Goal: Find specific page/section: Find specific page/section

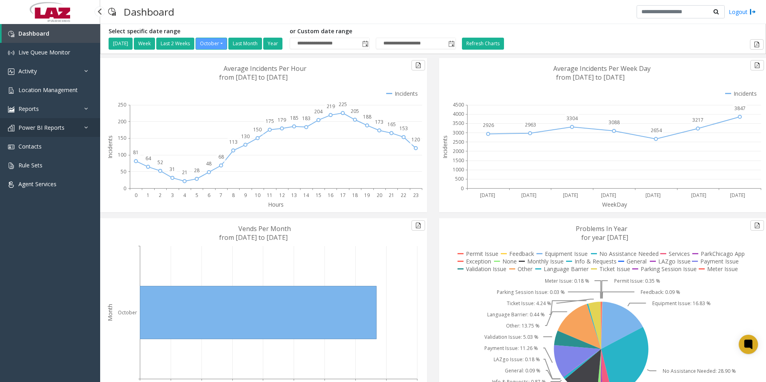
click at [50, 123] on link "Power BI Reports" at bounding box center [50, 127] width 100 height 19
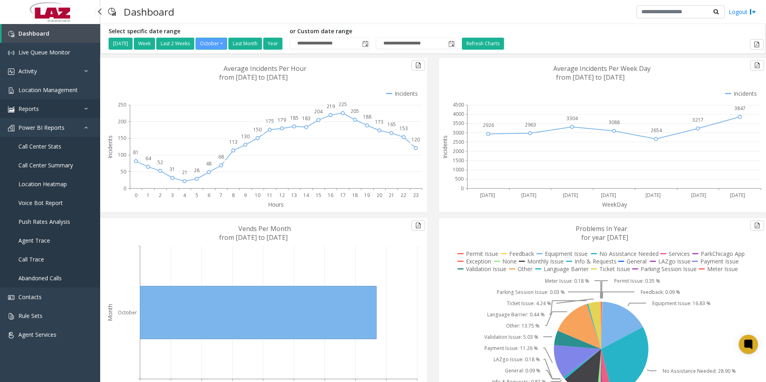
click at [29, 103] on link "Reports" at bounding box center [50, 108] width 100 height 19
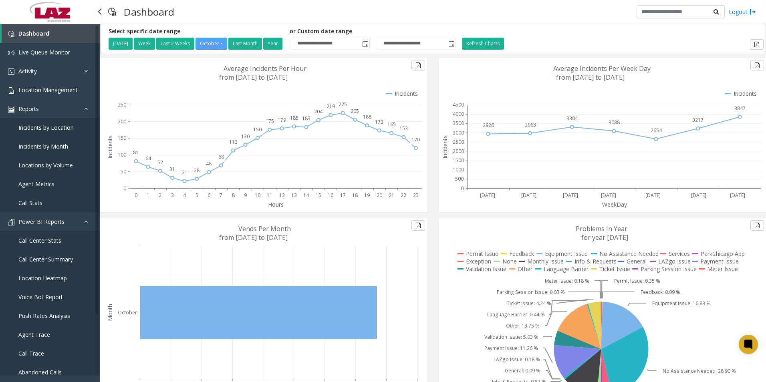
click at [43, 184] on span "Agent Metrics" at bounding box center [36, 184] width 36 height 8
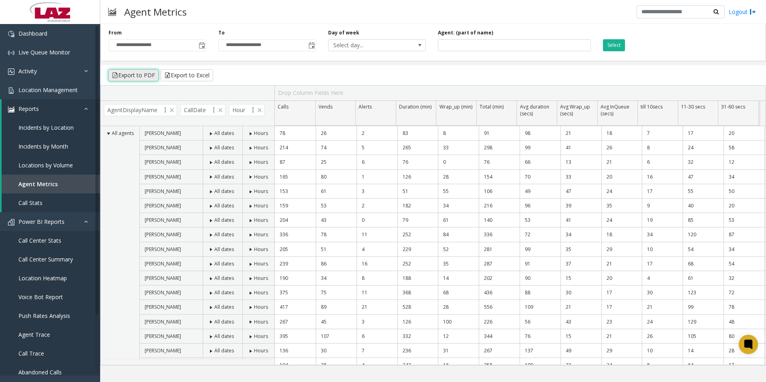
click at [131, 76] on button "Export to PDF" at bounding box center [133, 75] width 50 height 12
click at [508, 30] on div "Agent: (part of name)" at bounding box center [514, 40] width 165 height 22
click at [508, 40] on div "**********" at bounding box center [432, 41] width 665 height 40
click at [508, 12] on input "text" at bounding box center [680, 12] width 88 height 14
click at [164, 113] on span at bounding box center [165, 110] width 6 height 6
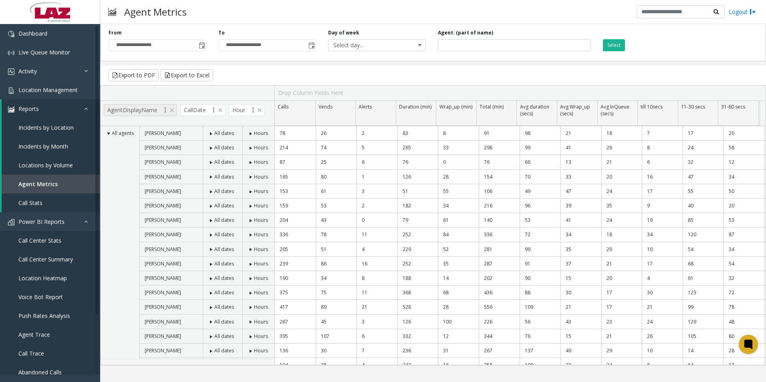
click at [164, 113] on div "**********" at bounding box center [196, 138] width 65 height 50
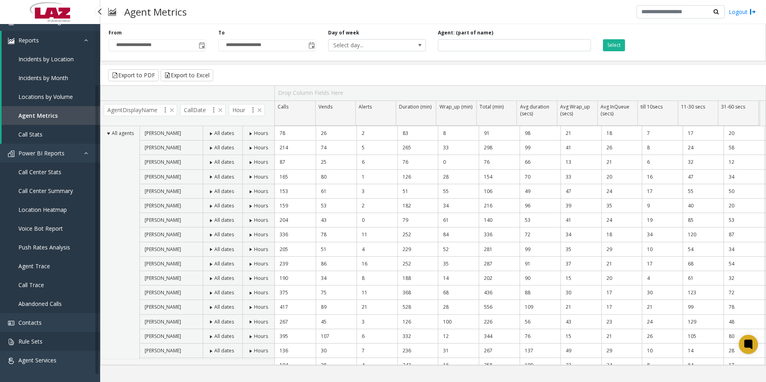
click at [52, 345] on link "Rule Sets" at bounding box center [50, 341] width 100 height 19
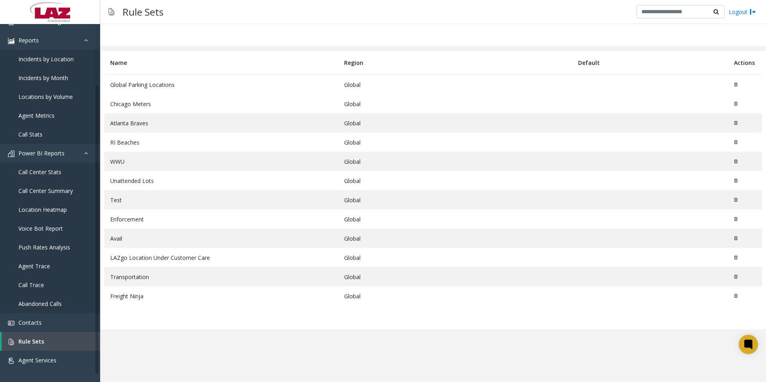
click at [236, 346] on div "Name Region Default Actions Global Parking Locations Global [GEOGRAPHIC_DATA] M…" at bounding box center [432, 203] width 665 height 358
click at [109, 11] on img at bounding box center [111, 12] width 6 height 20
click at [31, 322] on span "Contacts" at bounding box center [29, 323] width 23 height 8
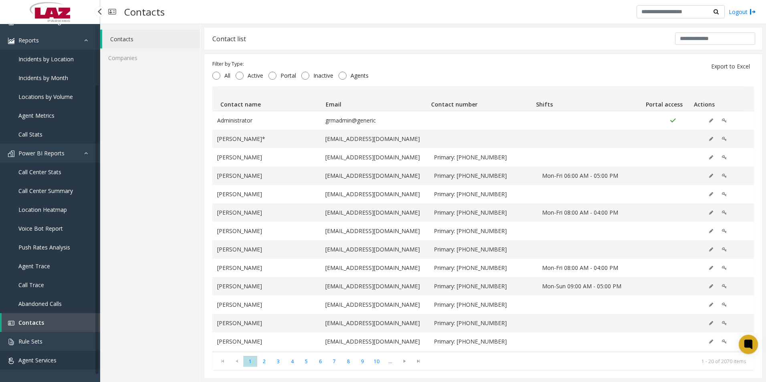
click at [28, 358] on span "Agent Services" at bounding box center [37, 360] width 38 height 8
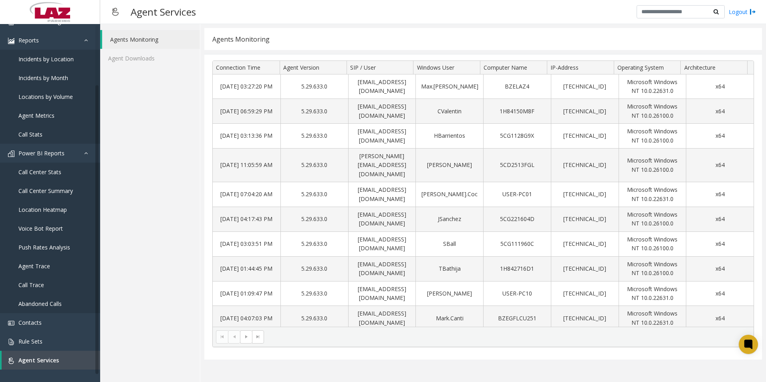
click at [137, 47] on link "Agents Monitoring" at bounding box center [151, 39] width 98 height 19
click at [135, 65] on link "Agent Downloads" at bounding box center [150, 58] width 100 height 19
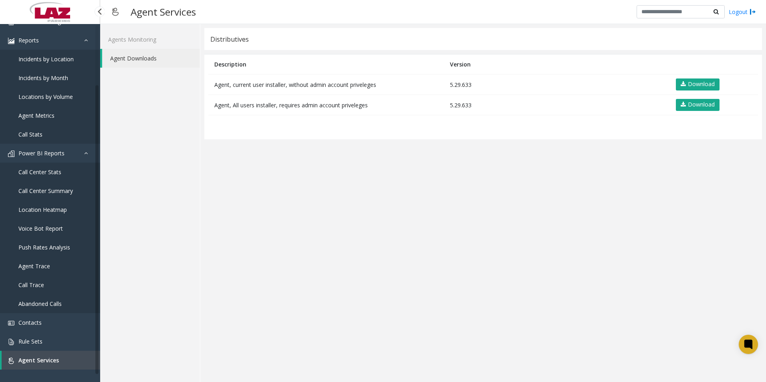
click at [40, 251] on link "Push Rates Analysis" at bounding box center [50, 247] width 100 height 19
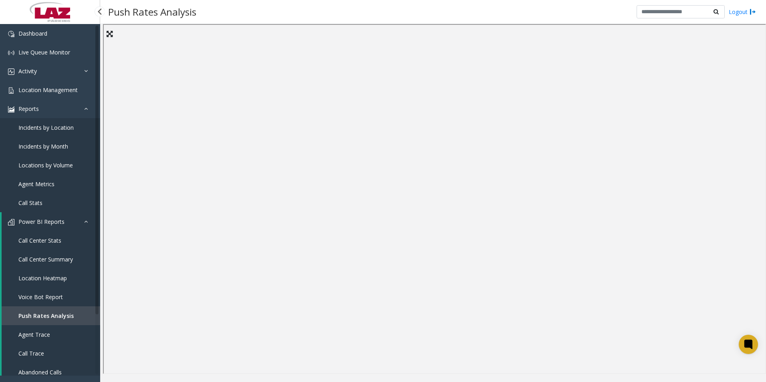
click at [52, 243] on span "Call Center Stats" at bounding box center [39, 241] width 43 height 8
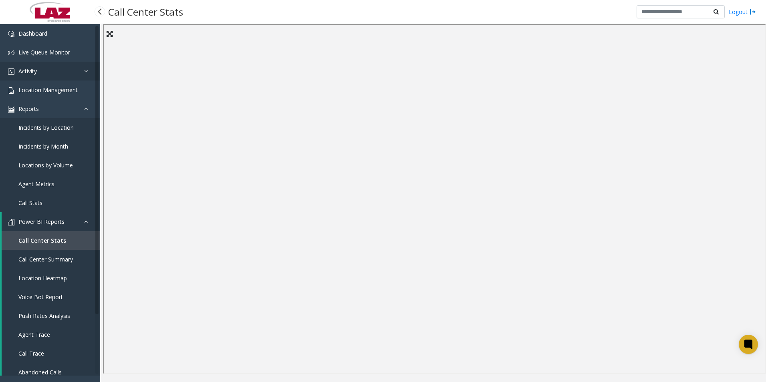
click at [80, 70] on link "Activity" at bounding box center [50, 71] width 100 height 19
